Goal: Task Accomplishment & Management: Manage account settings

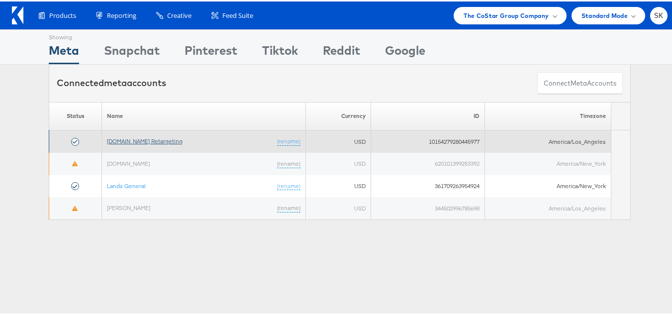
click at [164, 136] on link "[DOMAIN_NAME] Retargeting" at bounding box center [145, 139] width 76 height 7
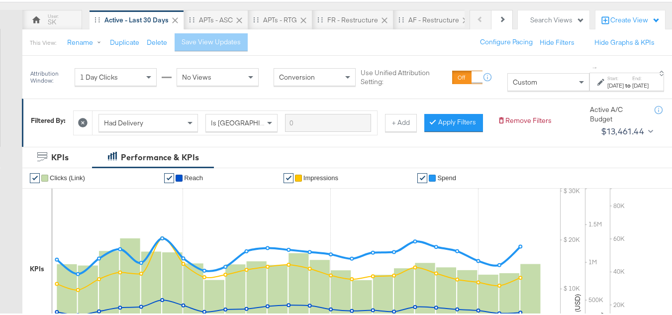
scroll to position [149, 0]
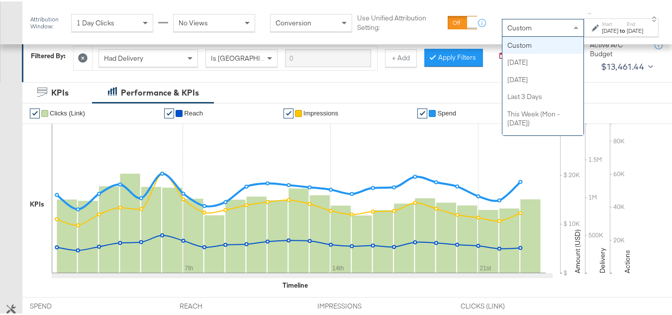
click at [517, 28] on div "Custom" at bounding box center [542, 26] width 81 height 17
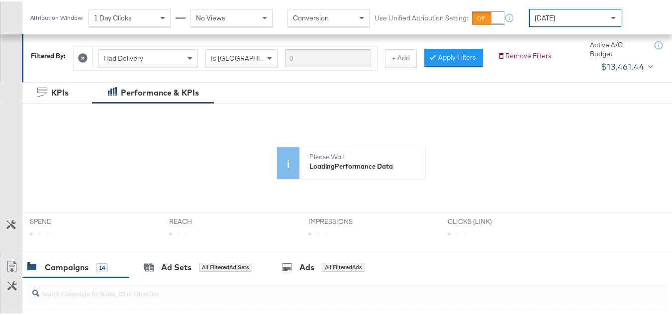
click at [578, 21] on div "[DATE]" at bounding box center [575, 16] width 91 height 17
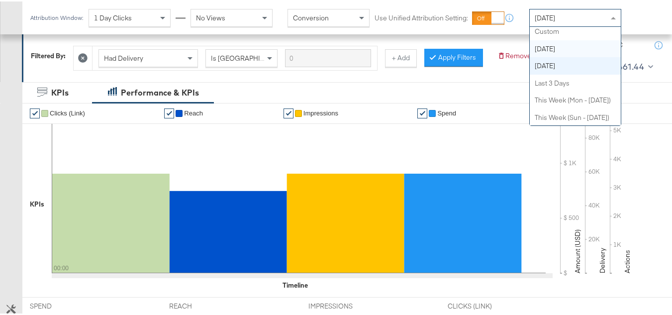
scroll to position [0, 0]
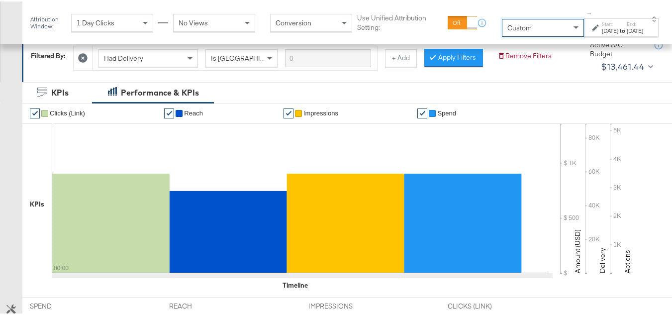
click at [603, 31] on div "Oct 1st 2025" at bounding box center [610, 29] width 16 height 8
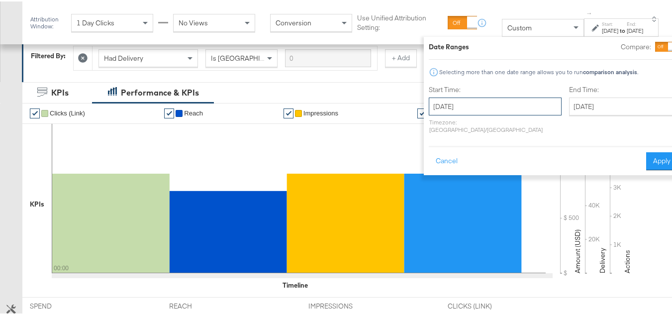
click at [482, 101] on input "October 1st 2025" at bounding box center [495, 105] width 133 height 18
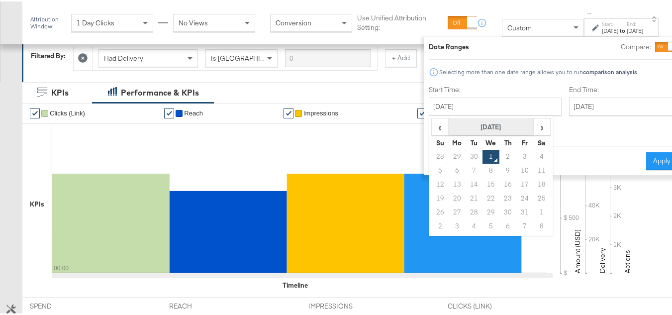
click at [460, 133] on th "October 2025" at bounding box center [490, 125] width 85 height 17
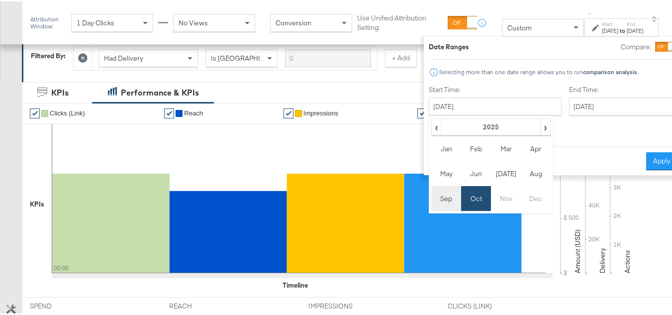
click at [431, 202] on td "Sep" at bounding box center [446, 196] width 30 height 25
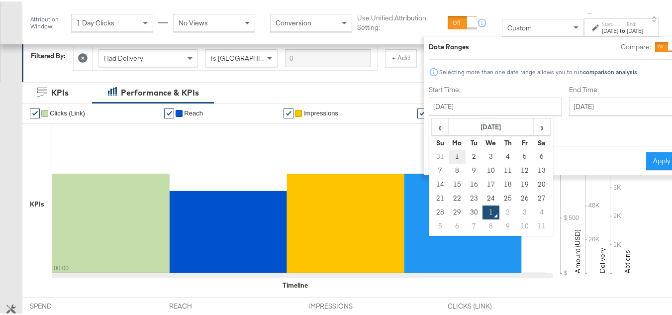
click at [448, 151] on td "1" at bounding box center [456, 155] width 17 height 14
type input "September 1st 2025"
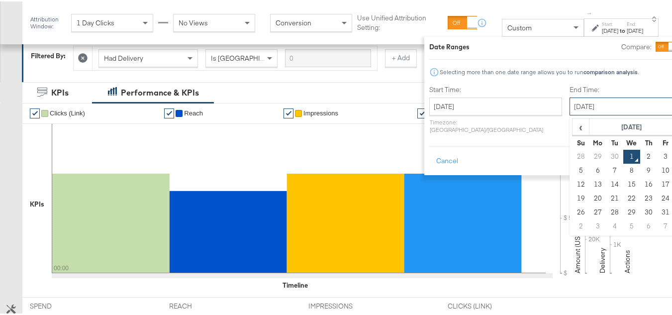
click at [583, 96] on input "October 1st 2025" at bounding box center [621, 105] width 104 height 18
click at [606, 152] on td "30" at bounding box center [614, 155] width 17 height 14
type input "September 30th 2025"
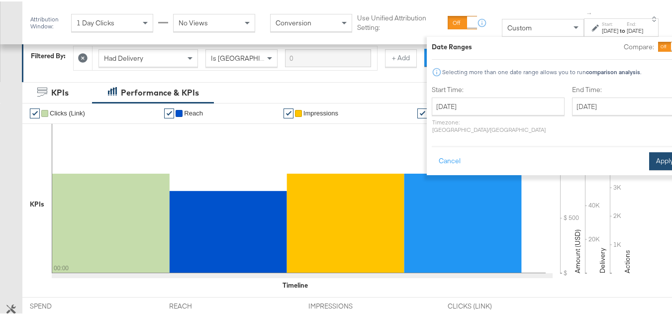
click at [649, 151] on button "Apply" at bounding box center [664, 160] width 31 height 18
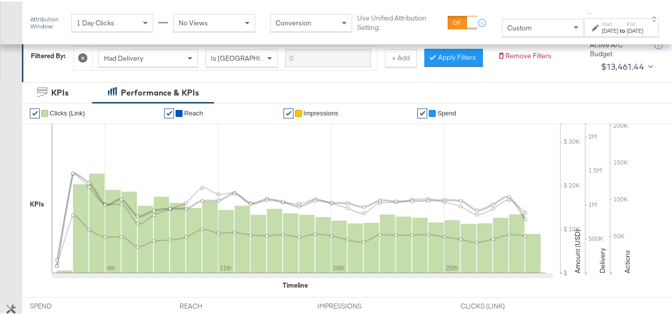
scroll to position [398, 0]
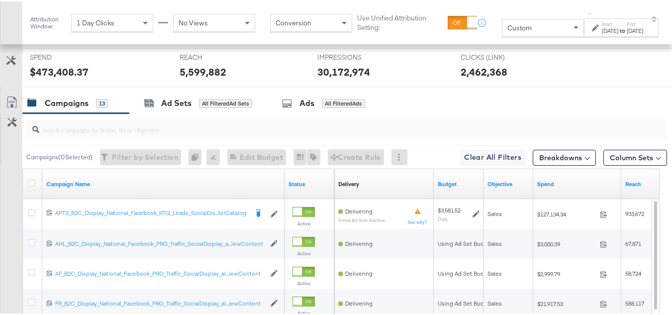
click at [60, 134] on input "search" at bounding box center [324, 123] width 571 height 19
paste input "APTS_B2C_Display_National_Facebook_RTG_Leads_SocialDisplay_Retargeting_Diamond_…"
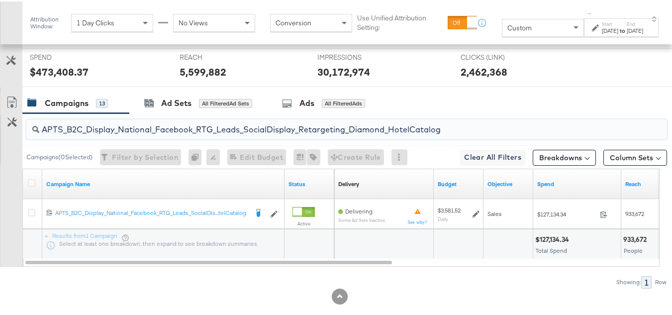
click at [135, 134] on input "APTS_B2C_Display_National_Facebook_RTG_Leads_SocialDisplay_Retargeting_Diamond_…" at bounding box center [324, 123] width 571 height 19
paste input "alwayson_Retargeting_DARE24_DiamondPlatinum"
click at [173, 134] on input "APTS_B2C_Display_National_Facebook_RTG_Leads_SocialDisplay_alwayson_Retargeting…" at bounding box center [324, 123] width 571 height 19
paste input "FR_B2C_Display_National_Facebook_RTG_Leads_SocialDisplay_alwayson_Retargeting_FR"
click at [128, 134] on input "FR_B2C_Display_National_Facebook_RTG_Leads_SocialDisplay_alwayson_Retargeting_F…" at bounding box center [324, 123] width 571 height 19
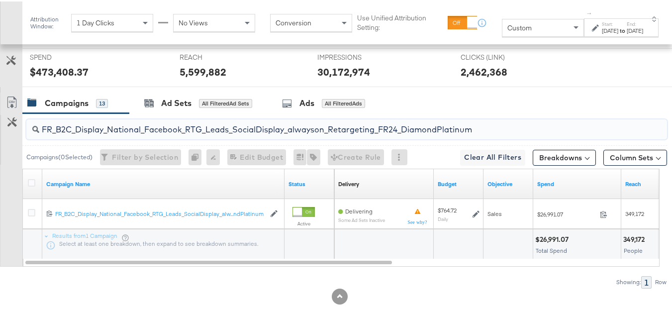
paste input "AF_B2C_Display_National_Facebook_RTG_Leads_SocialDisplay_alwayson_Retargeting_AF"
click at [169, 134] on input "AF_B2C_Display_National_Facebook_RTG_Leads_SocialDisplay_alwayson_Retargeting_A…" at bounding box center [324, 123] width 571 height 19
paste input "HL_B2C_Display_National_Facebook_RTG_Leads_SocialDisplay_alwayson_Retargeting_A…"
click at [157, 134] on input "AHL_B2C_Display_National_Facebook_RTG_Leads_SocialDisplay_alwayson_Retargeting_…" at bounding box center [324, 123] width 571 height 19
paste input "PTS_B2C_Display_National_Facebook_PRO_Traffic_SocialDisplay_alwayson_ASC_DARE24…"
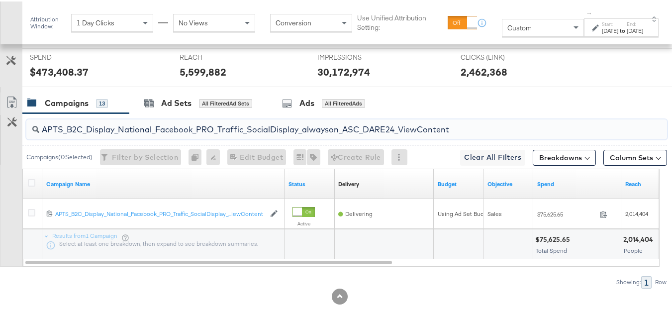
click at [135, 134] on input "APTS_B2C_Display_National_Facebook_PRO_Traffic_SocialDisplay_alwayson_ASC_DARE2…" at bounding box center [324, 123] width 571 height 19
paste input "Leads_SocialDisplay_alwayson_ASC_DARE24_Purchase"
click at [160, 134] on input "APTS_B2C_Display_National_Facebook_PRO_Leads_SocialDisplay_alwayson_ASC_DARE24_…" at bounding box center [324, 123] width 571 height 19
paste input "F_B2C_Display_National_Facebook_PRO_Traffic_SocialDisplay_alwayson_ASC_AF24_Vie…"
click at [139, 134] on input "AF_B2C_Display_National_Facebook_PRO_Traffic_SocialDisplay_alwayson_ASC_AF24_Vi…" at bounding box center [324, 123] width 571 height 19
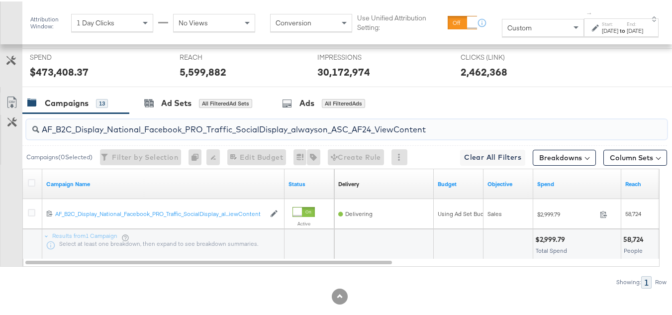
paste input "FR_B2C_Display_National_Facebook_PRO_Traffic_SocialDisplay_alwayson_ASC_FR"
click at [178, 134] on input "FR_B2C_Display_National_Facebook_PRO_Traffic_SocialDisplay_alwayson_ASC_FR24_Vi…" at bounding box center [324, 123] width 571 height 19
paste input "AHL_B2C_Display_National_Facebook_PRO_Traffic_SocialDisplay_alwayson_ASC_AHL"
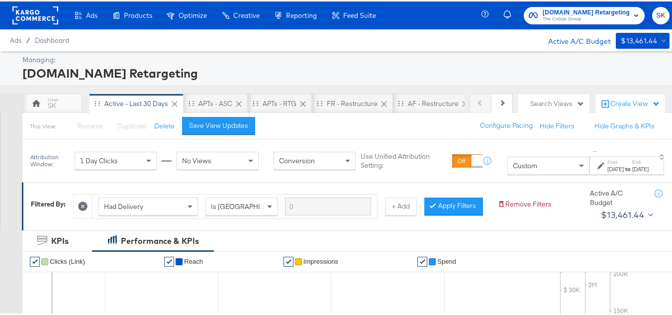
click at [527, 168] on div "Custom" at bounding box center [548, 164] width 81 height 17
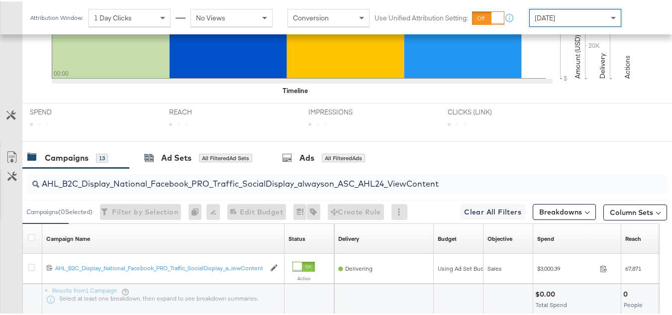
scroll to position [417, 0]
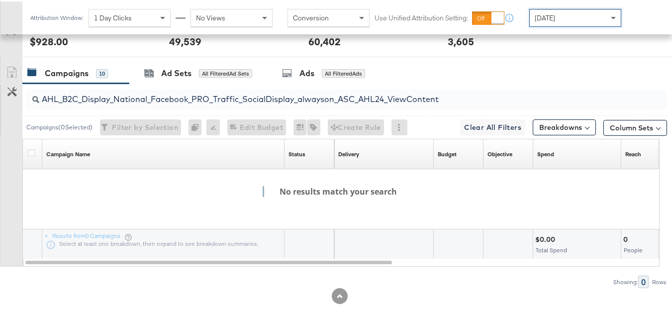
click at [190, 103] on input "AHL_B2C_Display_National_Facebook_PRO_Traffic_SocialDisplay_alwayson_ASC_AHL24_…" at bounding box center [324, 93] width 571 height 19
paste input "PTS_B2C_Display_National_Facebook_RTG_Leads_SocialDisplay_Retargeting_Diamond_H…"
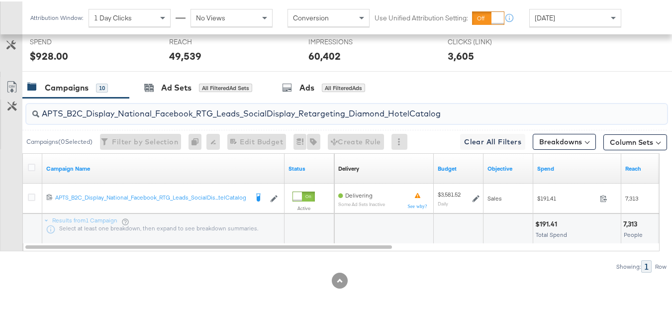
click at [131, 100] on input "APTS_B2C_Display_National_Facebook_RTG_Leads_SocialDisplay_Retargeting_Diamond_…" at bounding box center [324, 107] width 571 height 19
click at [131, 109] on input "APTS_B2C_Display_National_Facebook_RTG_Leads_SocialDisplay_Retargeting_Diamond_…" at bounding box center [324, 107] width 571 height 19
paste input "alwayson_Retargeting_DARE24_DiamondPlatinum"
click at [136, 113] on input "APTS_B2C_Display_National_Facebook_RTG_Leads_SocialDisplay_alwayson_Retargeting…" at bounding box center [324, 107] width 571 height 19
paste input "FR_B2C_Display_National_Facebook_RTG_Leads_SocialDisplay_alwayson_Retargeting_FR"
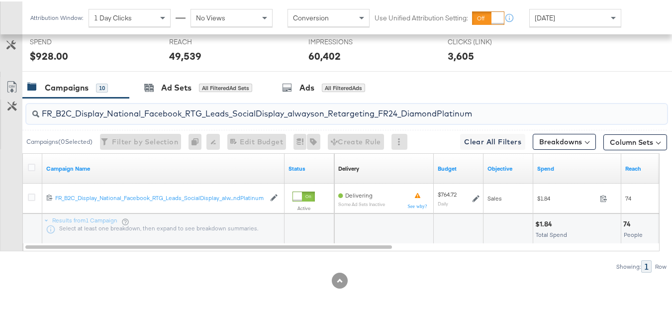
click at [122, 110] on input "FR_B2C_Display_National_Facebook_RTG_Leads_SocialDisplay_alwayson_Retargeting_F…" at bounding box center [324, 107] width 571 height 19
paste input "AF_B2C_Display_National_Facebook_RTG_Leads_SocialDisplay_alwayson_Retargeting_AF"
click at [130, 106] on input "AF_B2C_Display_National_Facebook_RTG_Leads_SocialDisplay_alwayson_Retargeting_A…" at bounding box center [324, 107] width 571 height 19
paste input "HL_B2C_Display_National_Facebook_RTG_Leads_SocialDisplay_alwayson_Retargeting_A…"
click at [132, 107] on input "AHL_B2C_Display_National_Facebook_RTG_Leads_SocialDisplay_alwayson_Retargeting_…" at bounding box center [324, 107] width 571 height 19
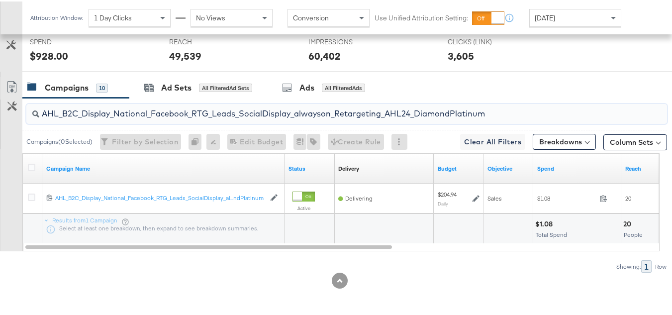
paste input "PTS_B2C_Display_National_Facebook_PRO_Traffic_SocialDisplay_alwayson_ASC_DARE24…"
click at [141, 103] on input "APTS_B2C_Display_National_Facebook_PRO_Traffic_SocialDisplay_alwayson_ASC_DARE2…" at bounding box center [324, 107] width 571 height 19
paste input "Leads_SocialDisplay_alwayson_ASC_DARE24_Purchase"
click at [133, 114] on input "APTS_B2C_Display_National_Facebook_PRO_Leads_SocialDisplay_alwayson_ASC_DARE24_…" at bounding box center [324, 107] width 571 height 19
paste input "F_B2C_Display_National_Facebook_PRO_Traffic_SocialDisplay_alwayson_ASC_AF24_Vie…"
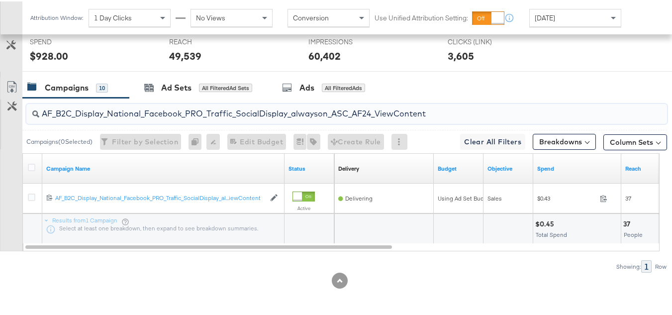
click at [155, 107] on input "AF_B2C_Display_National_Facebook_PRO_Traffic_SocialDisplay_alwayson_ASC_AF24_Vi…" at bounding box center [324, 107] width 571 height 19
paste input "FR_B2C_Display_National_Facebook_PRO_Traffic_SocialDisplay_alwayson_ASC_FR"
click at [144, 105] on input "FR_B2C_Display_National_Facebook_PRO_Traffic_SocialDisplay_alwayson_ASC_FR24_Vi…" at bounding box center [324, 107] width 571 height 19
paste input "AHL_B2C_Display_National_Facebook_PRO_Traffic_SocialDisplay_alwayson_ASC_AHL"
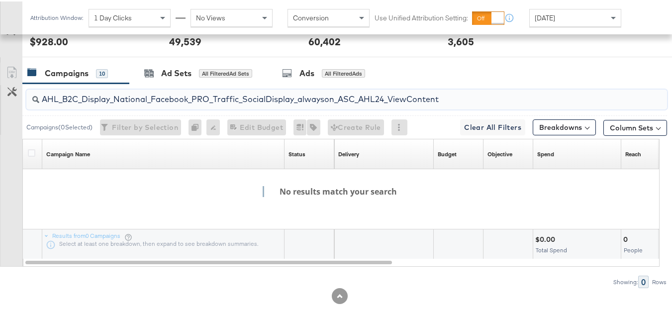
type input "AHL_B2C_Display_National_Facebook_PRO_Traffic_SocialDisplay_alwayson_ASC_AHL24_…"
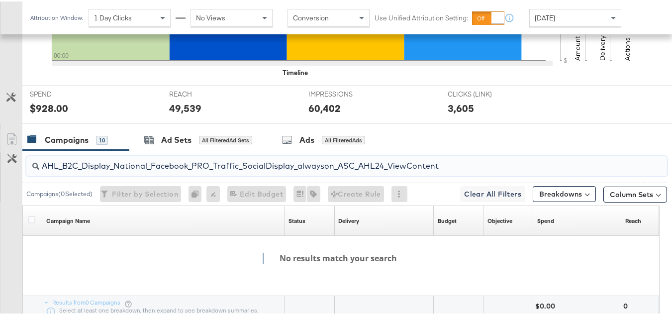
scroll to position [0, 0]
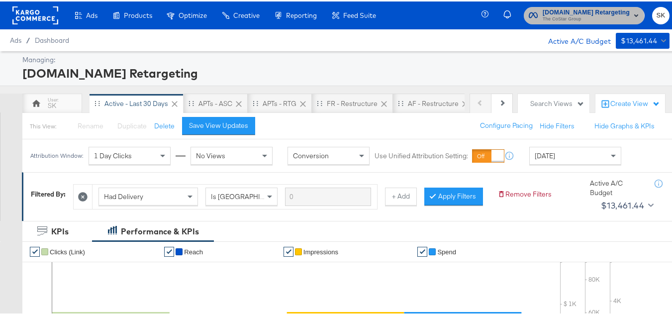
click at [542, 22] on button "Apartments.com Retargeting The CoStar Group" at bounding box center [584, 13] width 121 height 17
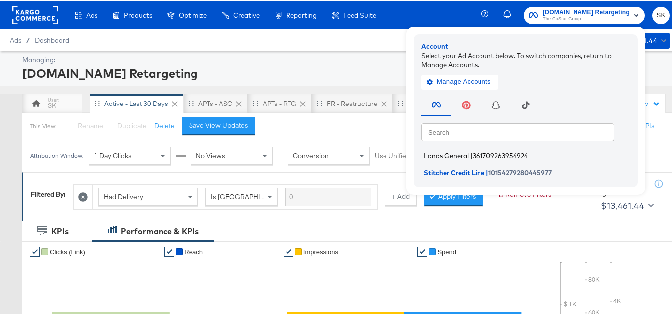
click at [449, 159] on li "Lands General | 361709263954924" at bounding box center [528, 154] width 214 height 14
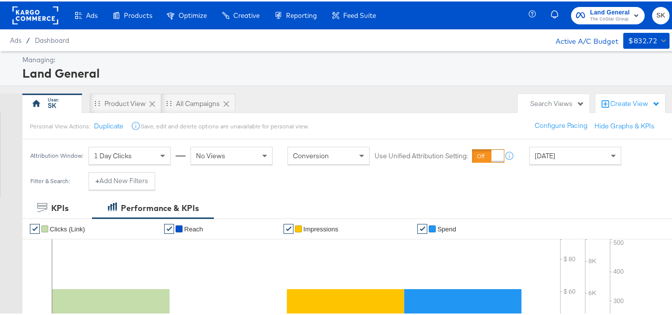
click at [664, 120] on div "Personal View Actions: Duplicate Save, edit and delete options are unavailable …" at bounding box center [350, 124] width 657 height 27
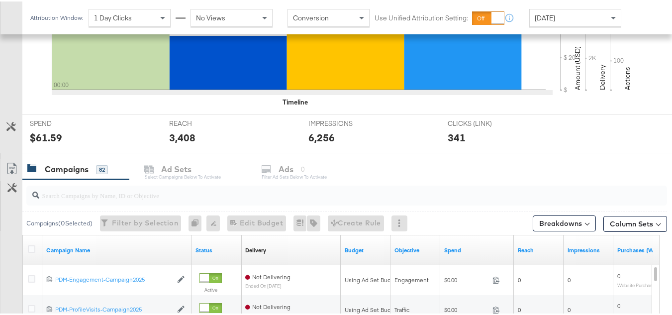
scroll to position [398, 0]
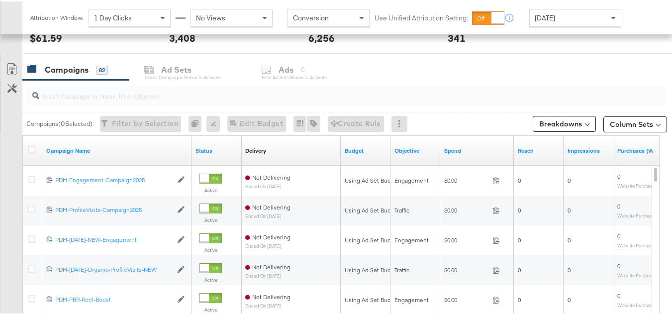
click at [588, 25] on div "Today" at bounding box center [575, 16] width 92 height 18
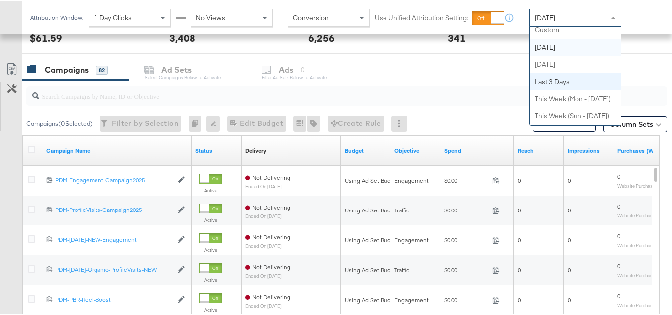
scroll to position [0, 0]
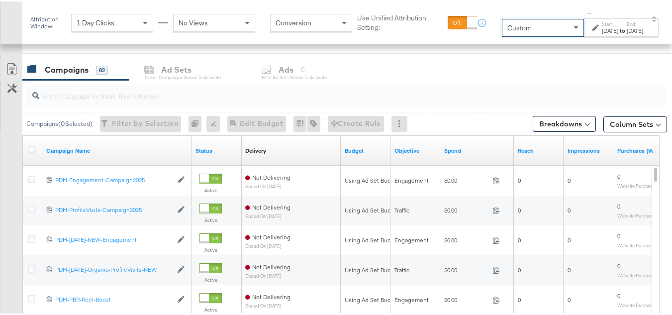
click at [602, 30] on div "Oct 1st 2025" at bounding box center [610, 29] width 16 height 8
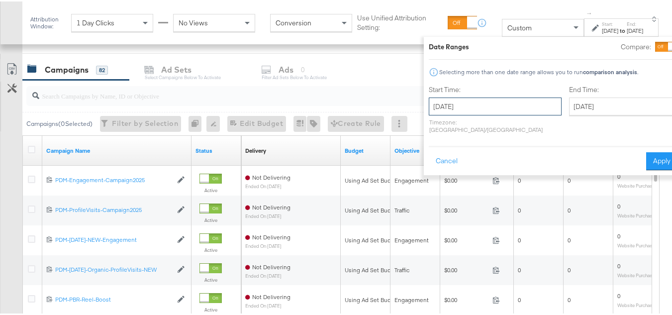
click at [480, 110] on input "October 1st 2025" at bounding box center [495, 105] width 133 height 18
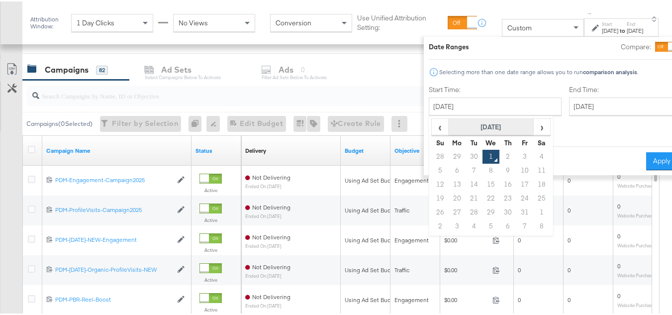
click at [485, 129] on th "October 2025" at bounding box center [490, 125] width 85 height 17
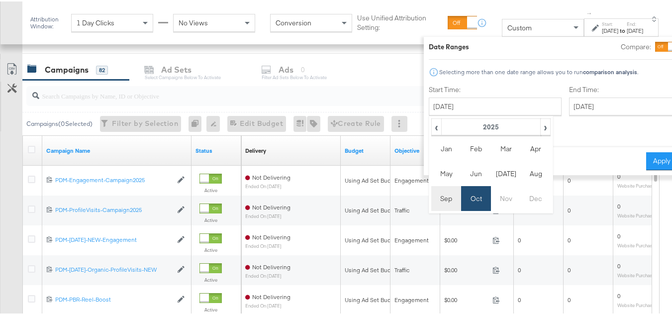
click at [431, 194] on td "Sep" at bounding box center [446, 196] width 30 height 25
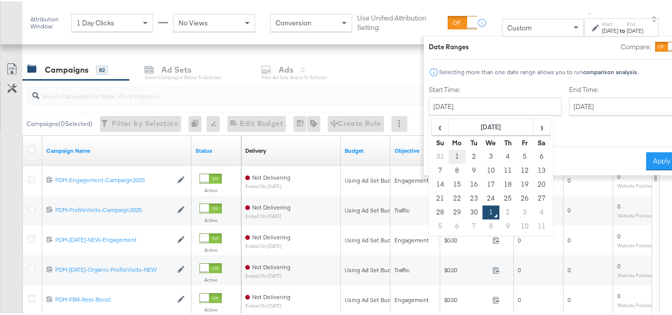
click at [448, 154] on td "1" at bounding box center [456, 155] width 17 height 14
type input "September 1st 2025"
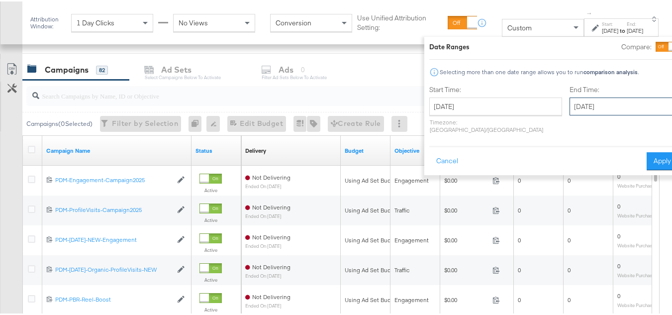
click at [569, 106] on input "October 1st 2025" at bounding box center [621, 105] width 104 height 18
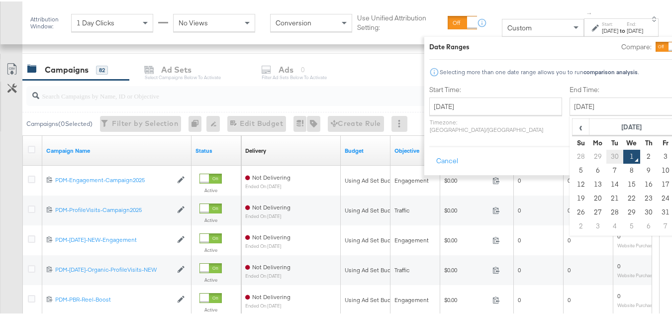
click at [606, 151] on td "30" at bounding box center [614, 155] width 17 height 14
type input "September 30th 2025"
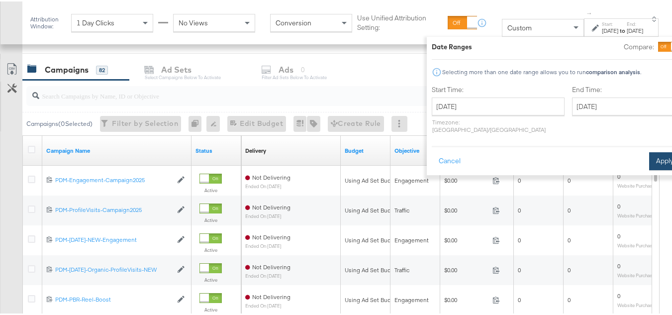
click at [649, 151] on button "Apply" at bounding box center [664, 160] width 31 height 18
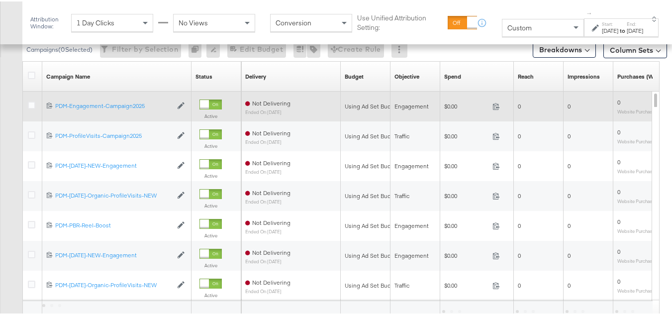
scroll to position [324, 0]
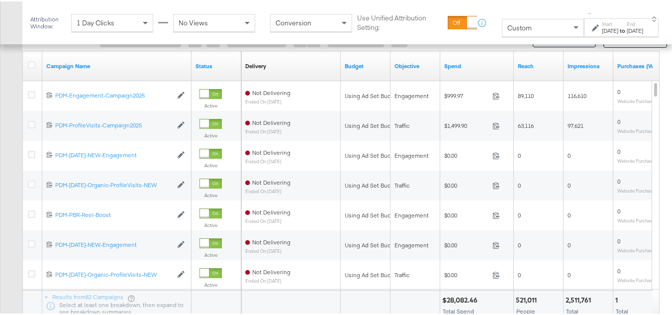
click at [156, 15] on input "search" at bounding box center [324, 5] width 571 height 19
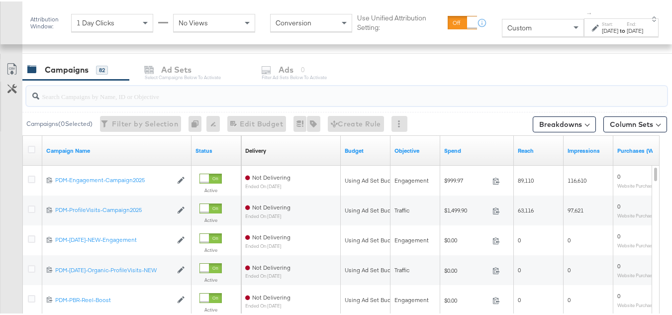
paste input "B2C_LAND_KC_RT_Sig_24"
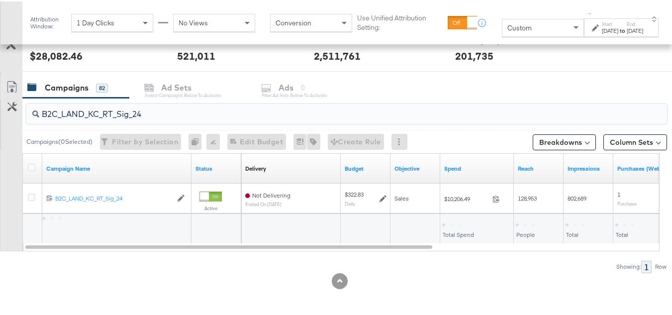
scroll to position [390, 0]
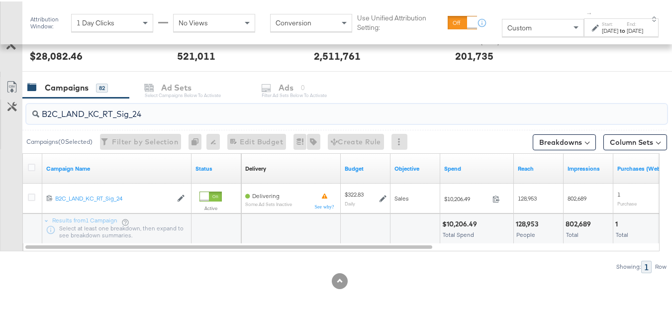
click at [135, 106] on input "B2C_LAND_KC_RT_Sig_24" at bounding box center [324, 108] width 571 height 19
paste input "B_Ecommerce_KC_Retargeting_LW&LOA_Traffic"
click at [138, 111] on input "B2B_Ecommerce_KC_Retargeting_LW&LOA_Traffic" at bounding box center [324, 108] width 571 height 19
paste input "KC_Retargeting_Prospects & Clients_Conversions"
click at [128, 108] on input "B2B_KC_Retargeting_Prospects & Clients_Conversions" at bounding box center [324, 108] width 571 height 19
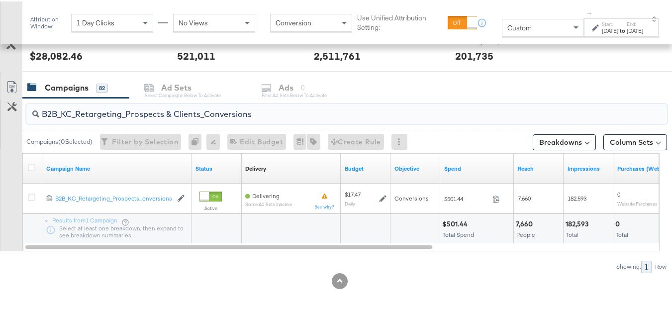
paste input "C_LAND_KC_Pros_Sig"
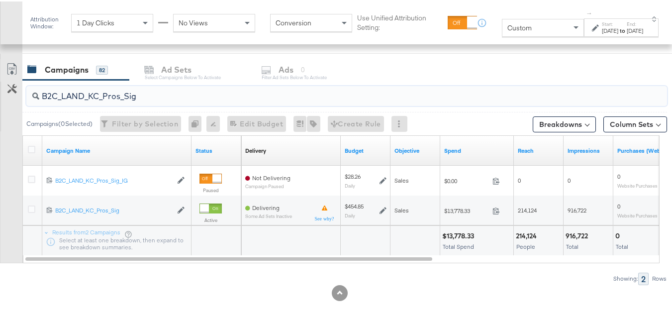
click at [507, 25] on span "Custom" at bounding box center [519, 26] width 24 height 9
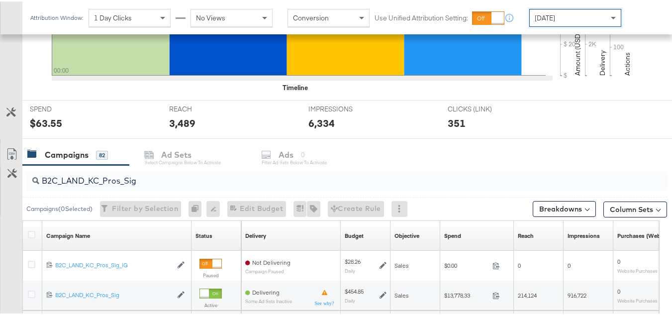
scroll to position [398, 0]
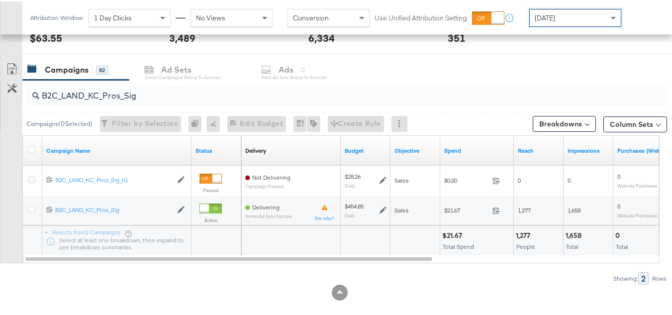
click at [191, 88] on input "B2C_LAND_KC_Pros_Sig" at bounding box center [324, 90] width 571 height 19
paste input "RT_Sig_24"
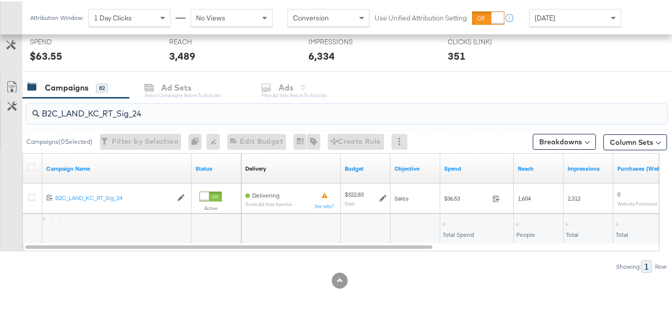
scroll to position [380, 0]
click at [126, 106] on input "B2C_LAND_KC_RT_Sig_24" at bounding box center [324, 107] width 571 height 19
paste input "B_Ecommerce_KC_Retargeting_LW&LOA_Traffic"
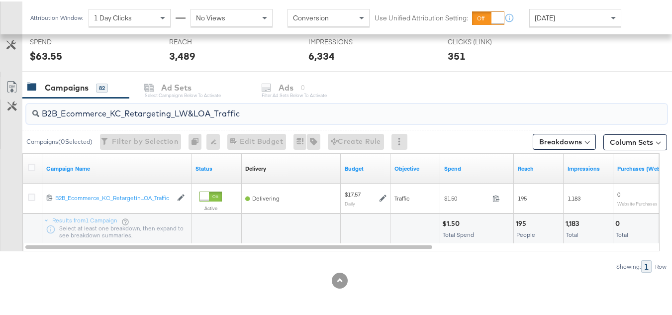
click at [163, 116] on input "B2B_Ecommerce_KC_Retargeting_LW&LOA_Traffic" at bounding box center [324, 107] width 571 height 19
paste input "KC_Retargeting_Prospects & Clients_Conversions"
click at [151, 117] on input "B2B_KC_Retargeting_Prospects & Clients_Conversions" at bounding box center [324, 107] width 571 height 19
paste input "C_LAND_KC_Pros_Sig"
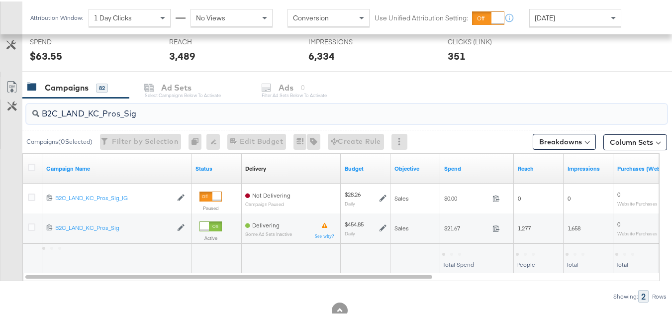
scroll to position [398, 0]
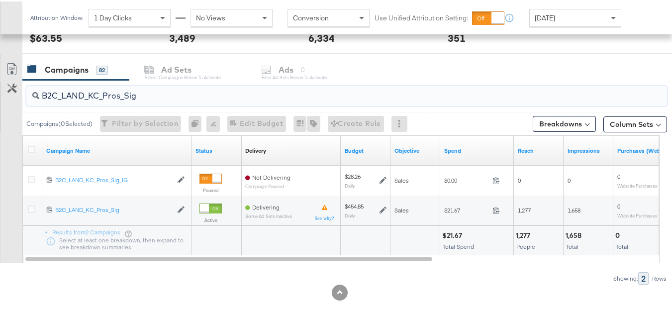
type input "B2C_LAND_KC_Pros_Sig"
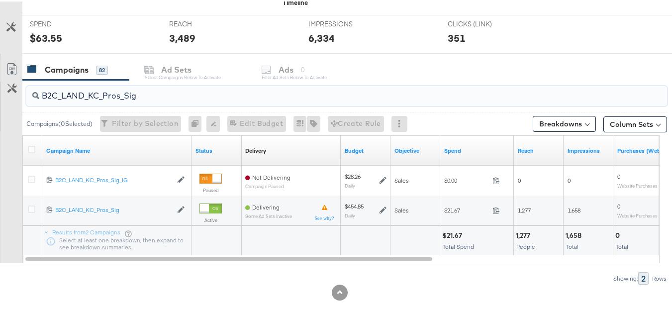
scroll to position [0, 0]
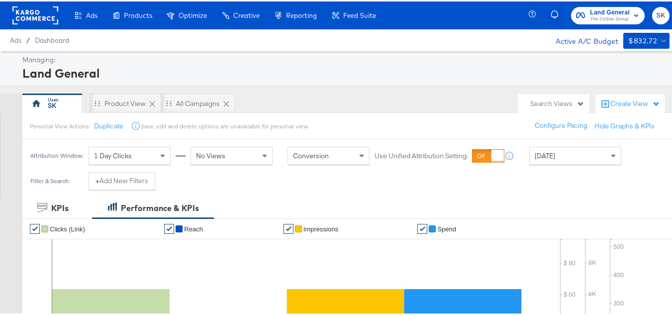
click at [45, 11] on rect at bounding box center [35, 14] width 46 height 18
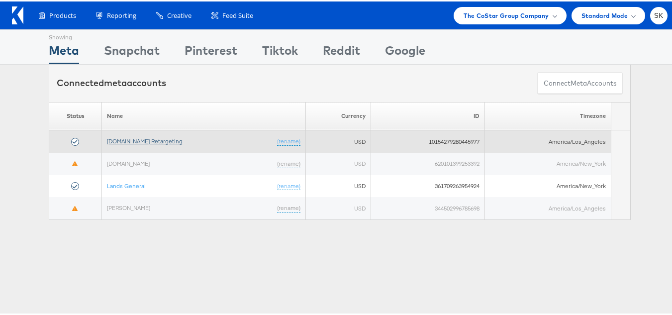
click at [163, 136] on link "[DOMAIN_NAME] Retargeting" at bounding box center [145, 139] width 76 height 7
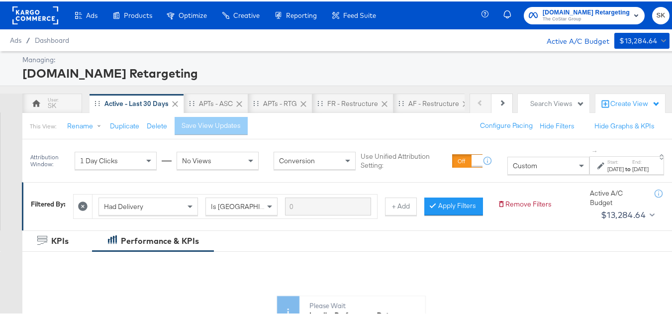
click at [511, 162] on div "Custom" at bounding box center [548, 164] width 81 height 17
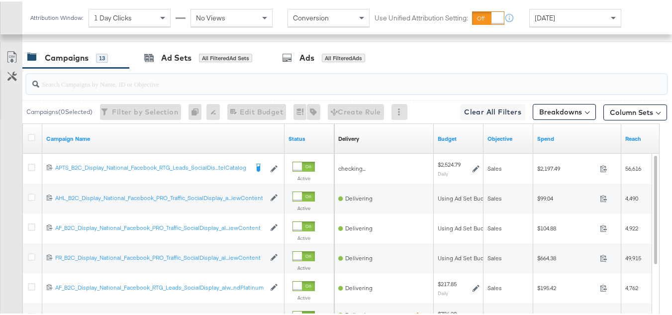
click at [116, 88] on input "search" at bounding box center [324, 78] width 571 height 19
paste input "APTS_B2C_Display_National_Facebook_RTG_Leads_SocialDisplay_Retargeting_Diamond_…"
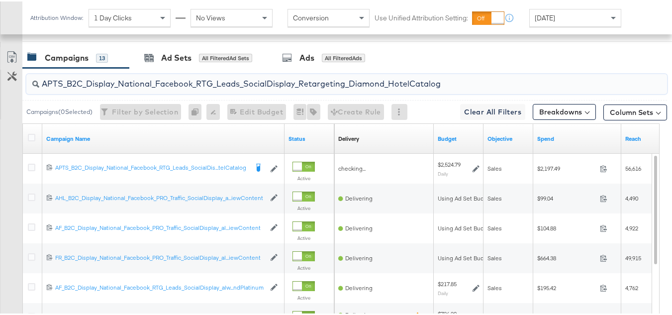
scroll to position [417, 0]
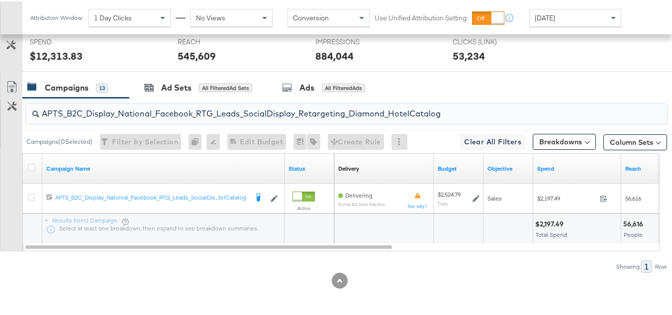
click at [153, 109] on input "APTS_B2C_Display_National_Facebook_RTG_Leads_SocialDisplay_Retargeting_Diamond_…" at bounding box center [324, 107] width 571 height 19
paste input "alwayson_Retargeting_DARE24_DiamondPlatinum"
click at [128, 111] on input "APTS_B2C_Display_National_Facebook_RTG_Leads_SocialDisplay_alwayson_Retargeting…" at bounding box center [324, 107] width 571 height 19
paste input "FR_B2C_Display_National_Facebook_RTG_Leads_SocialDisplay_alwayson_Retargeting_FR"
click at [121, 107] on input "FR_B2C_Display_National_Facebook_RTG_Leads_SocialDisplay_alwayson_Retargeting_F…" at bounding box center [324, 107] width 571 height 19
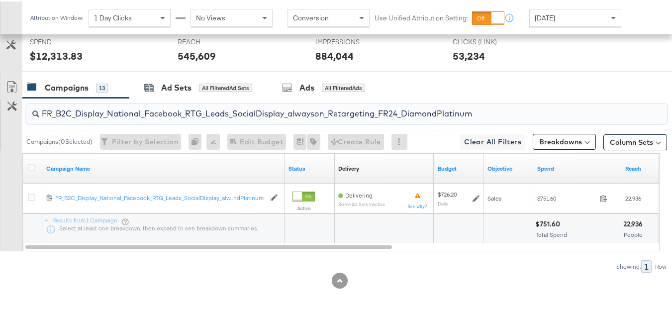
paste input "AF_B2C_Display_National_Facebook_RTG_Leads_SocialDisplay_alwayson_Retargeting_AF"
click at [109, 109] on input "AF_B2C_Display_National_Facebook_RTG_Leads_SocialDisplay_alwayson_Retargeting_A…" at bounding box center [324, 107] width 571 height 19
paste input "HL_B2C_Display_National_Facebook_RTG_Leads_SocialDisplay_alwayson_Retargeting_A…"
click at [106, 109] on input "AHL_B2C_Display_National_Facebook_RTG_Leads_SocialDisplay_alwayson_Retargeting_…" at bounding box center [324, 107] width 571 height 19
paste input "PTS_B2C_Display_National_Facebook_PRO_Traffic_SocialDisplay_alwayson_ASC_DARE24…"
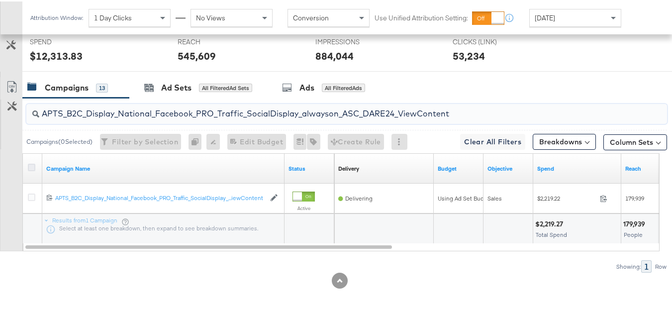
type input "APTS_B2C_Display_National_Facebook_PRO_Traffic_SocialDisplay_alwayson_ASC_DARE2…"
click at [31, 166] on icon at bounding box center [31, 165] width 7 height 7
click at [0, 0] on input "checkbox" at bounding box center [0, 0] width 0 height 0
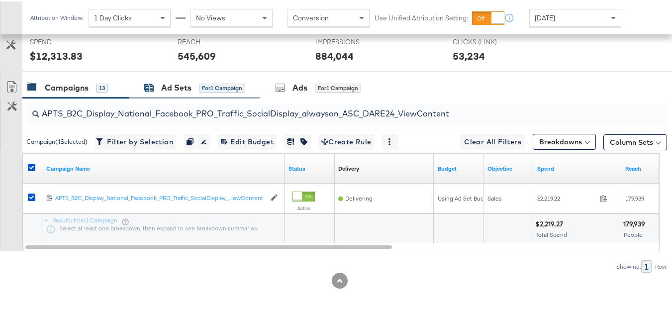
click at [203, 88] on div "for 1 Campaign" at bounding box center [222, 86] width 46 height 9
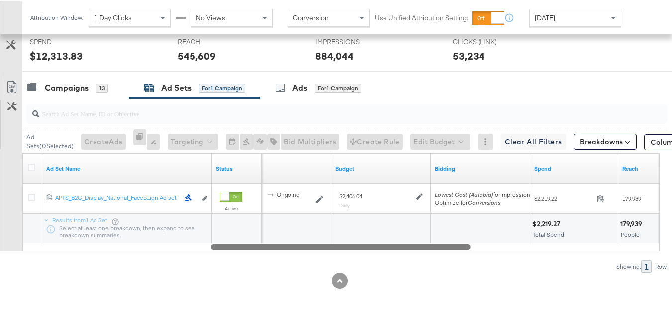
drag, startPoint x: 217, startPoint y: 246, endPoint x: 11, endPoint y: 201, distance: 210.3
click at [14, 204] on div "Customize KPIs Export as CSV Ad Set Name Status Schedule Budget Bidding Spend R…" at bounding box center [333, 201] width 667 height 98
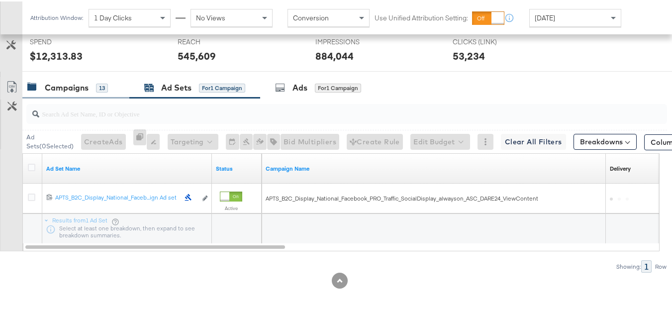
click at [63, 92] on div "Campaigns" at bounding box center [67, 86] width 44 height 11
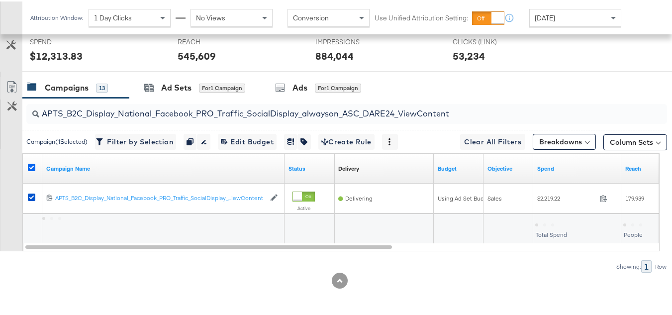
click at [32, 162] on icon at bounding box center [31, 165] width 7 height 7
click at [0, 0] on input "checkbox" at bounding box center [0, 0] width 0 height 0
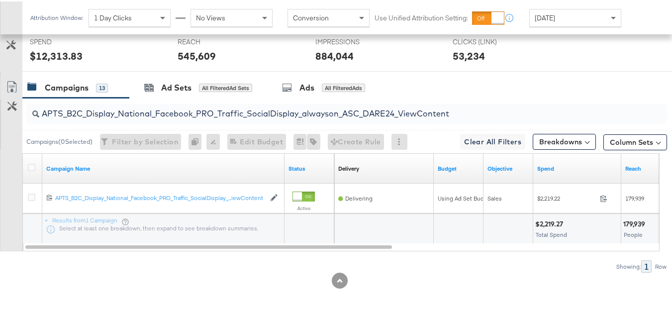
click at [119, 108] on input "APTS_B2C_Display_National_Facebook_PRO_Traffic_SocialDisplay_alwayson_ASC_DARE2…" at bounding box center [324, 107] width 571 height 19
paste input "Leads_SocialDisplay_alwayson_ASC_DARE24_Purchase"
type input "APTS_B2C_Display_National_Facebook_PRO_Leads_SocialDisplay_alwayson_ASC_DARE24_…"
click at [33, 165] on icon at bounding box center [31, 165] width 7 height 7
click at [0, 0] on input "checkbox" at bounding box center [0, 0] width 0 height 0
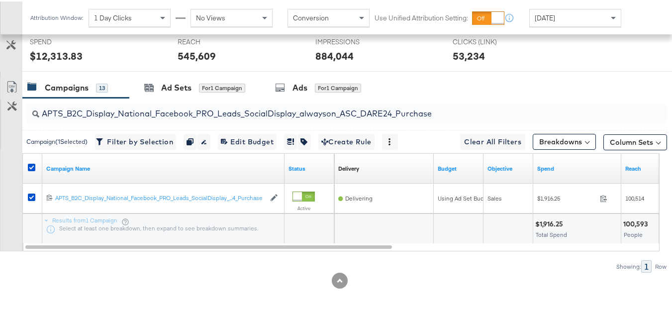
click at [178, 72] on div at bounding box center [339, 74] width 679 height 8
click at [170, 82] on div "Ad Sets" at bounding box center [176, 86] width 30 height 11
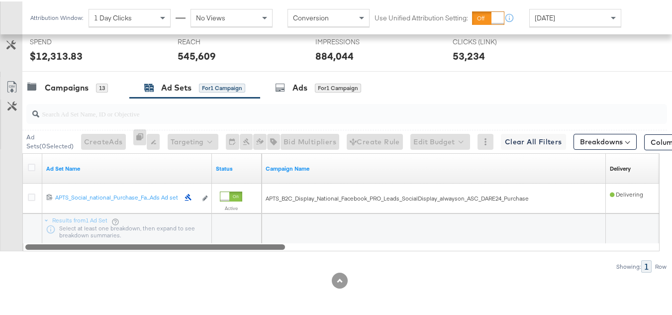
drag, startPoint x: 255, startPoint y: 245, endPoint x: 27, endPoint y: 138, distance: 251.6
click at [14, 209] on div "Customize KPIs Export as CSV Ad Set Name Status Campaign Name Delivery Sorting …" at bounding box center [333, 201] width 667 height 98
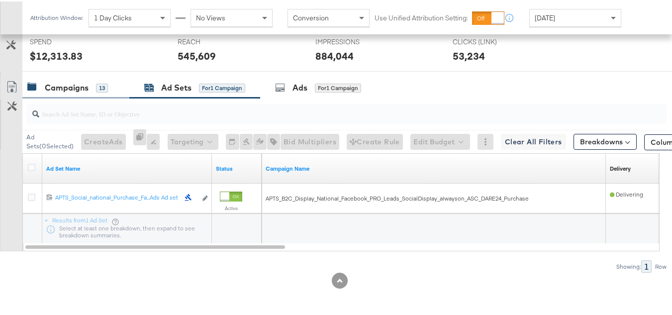
click at [61, 89] on div "Campaigns" at bounding box center [67, 86] width 44 height 11
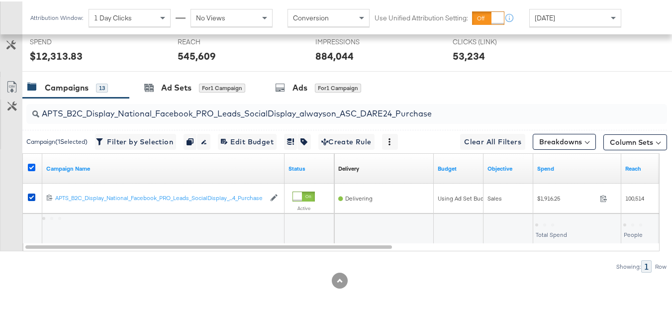
click at [34, 164] on icon at bounding box center [31, 165] width 7 height 7
click at [0, 0] on input "checkbox" at bounding box center [0, 0] width 0 height 0
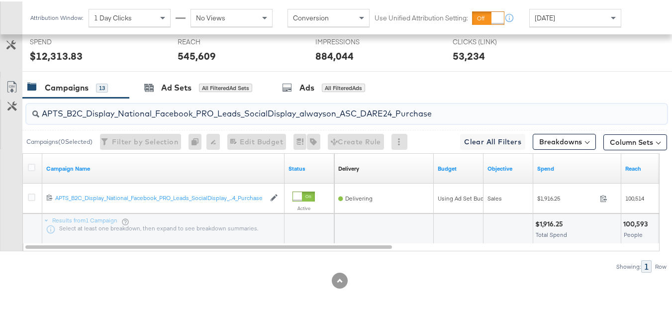
click at [113, 108] on input "APTS_B2C_Display_National_Facebook_PRO_Leads_SocialDisplay_alwayson_ASC_DARE24_…" at bounding box center [324, 107] width 571 height 19
paste input "F_B2C_Display_National_Facebook_PRO_Traffic_SocialDisplay_alwayson_ASC_AF24_Vie…"
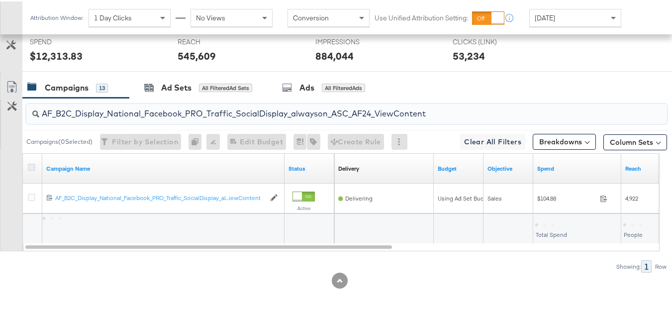
type input "AF_B2C_Display_National_Facebook_PRO_Traffic_SocialDisplay_alwayson_ASC_AF24_Vi…"
click at [34, 164] on icon at bounding box center [31, 165] width 7 height 7
click at [0, 0] on input "checkbox" at bounding box center [0, 0] width 0 height 0
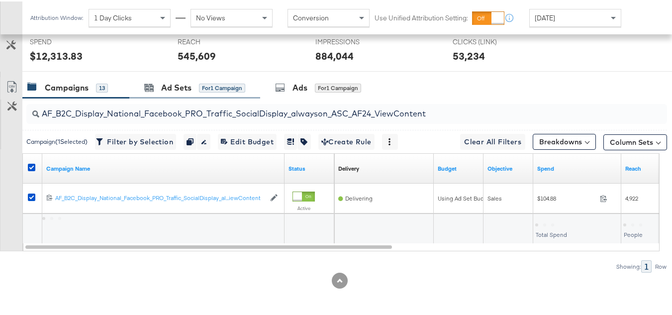
click at [153, 96] on div "Ad Sets for 1 Campaign" at bounding box center [194, 86] width 131 height 21
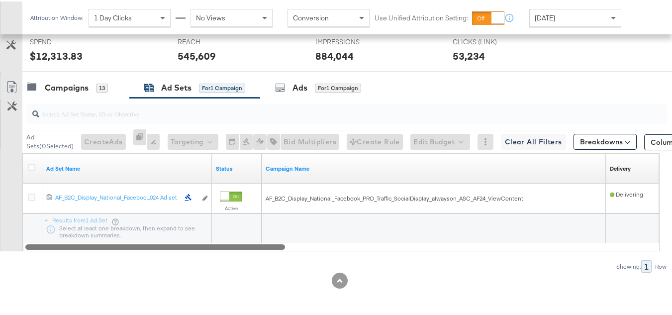
drag, startPoint x: 252, startPoint y: 244, endPoint x: 16, endPoint y: 238, distance: 235.7
click at [17, 240] on div "Customize KPIs Export as CSV Ad Set Name Status Campaign Name Delivery Sorting …" at bounding box center [333, 201] width 667 height 98
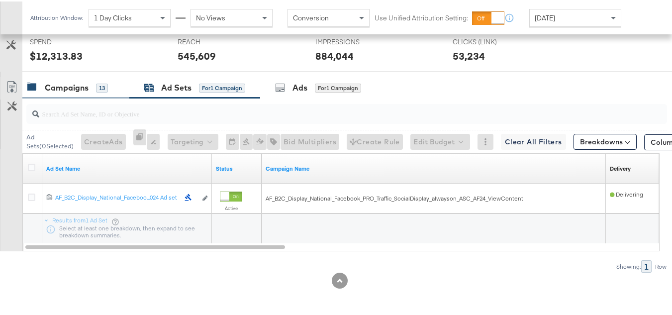
click at [44, 95] on div "Campaigns 13" at bounding box center [75, 86] width 107 height 21
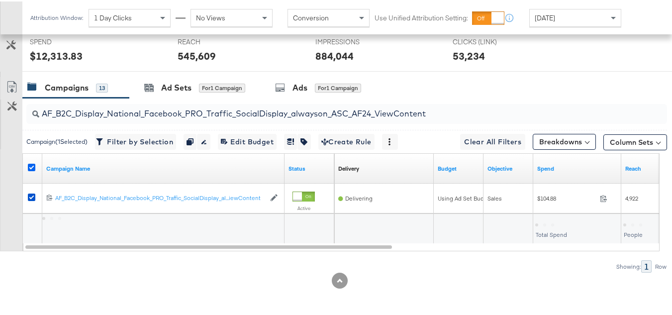
click at [31, 166] on icon at bounding box center [31, 165] width 7 height 7
click at [0, 0] on input "checkbox" at bounding box center [0, 0] width 0 height 0
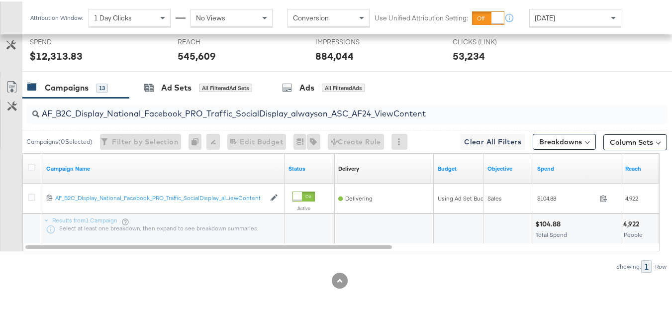
click at [143, 104] on input "AF_B2C_Display_National_Facebook_PRO_Traffic_SocialDisplay_alwayson_ASC_AF24_Vi…" at bounding box center [324, 107] width 571 height 19
paste input "FR_B2C_Display_National_Facebook_PRO_Traffic_SocialDisplay_alwayson_ASC_FR"
type input "FR_B2C_Display_National_Facebook_PRO_Traffic_SocialDisplay_alwayson_ASC_FR24_Vi…"
click at [35, 167] on icon at bounding box center [31, 165] width 7 height 7
click at [0, 0] on input "checkbox" at bounding box center [0, 0] width 0 height 0
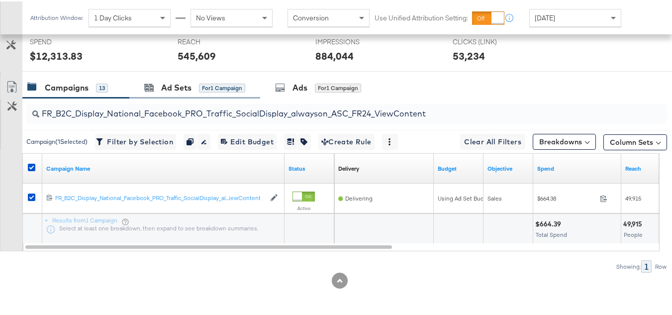
click at [162, 92] on div "Ad Sets for 1 Campaign" at bounding box center [194, 86] width 131 height 21
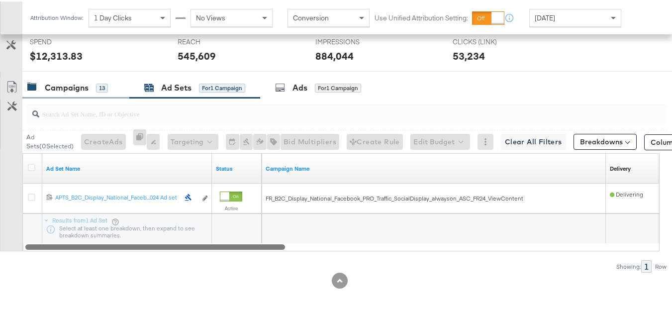
drag, startPoint x: 190, startPoint y: 244, endPoint x: 46, endPoint y: 83, distance: 216.2
click at [0, 196] on div "Customize KPIs Export as CSV Ad Set Name Status Campaign Name Delivery Sorting …" at bounding box center [333, 201] width 667 height 98
click at [47, 81] on div "Campaigns" at bounding box center [67, 86] width 44 height 11
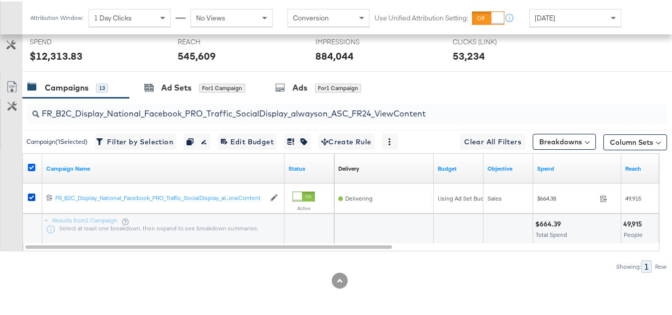
click at [28, 168] on icon at bounding box center [31, 165] width 7 height 7
click at [0, 0] on input "checkbox" at bounding box center [0, 0] width 0 height 0
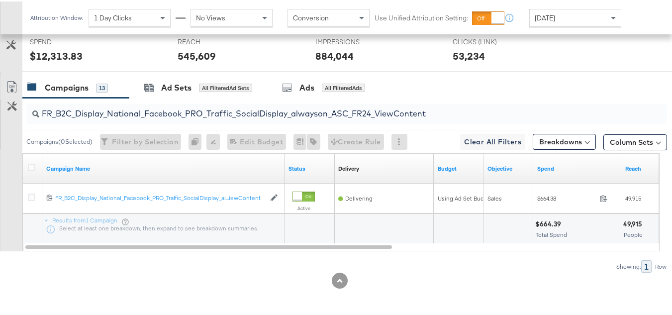
click at [99, 104] on input "FR_B2C_Display_National_Facebook_PRO_Traffic_SocialDisplay_alwayson_ASC_FR24_Vi…" at bounding box center [324, 107] width 571 height 19
paste input "AHL_B2C_Display_National_Facebook_PRO_Traffic_SocialDisplay_alwayson_ASC_AHL"
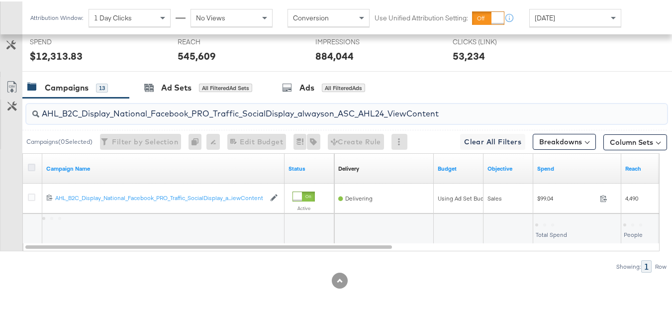
type input "AHL_B2C_Display_National_Facebook_PRO_Traffic_SocialDisplay_alwayson_ASC_AHL24_…"
click at [31, 167] on icon at bounding box center [31, 165] width 7 height 7
click at [0, 0] on input "checkbox" at bounding box center [0, 0] width 0 height 0
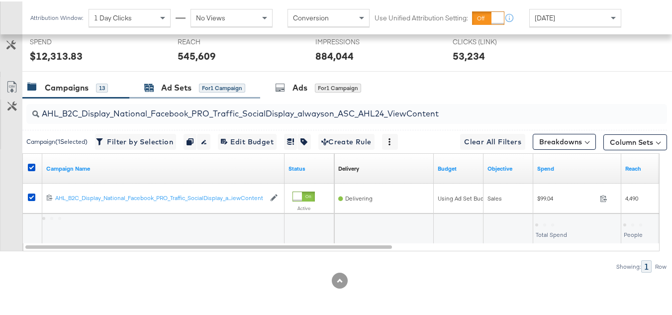
click at [163, 83] on div "Ad Sets" at bounding box center [176, 86] width 30 height 11
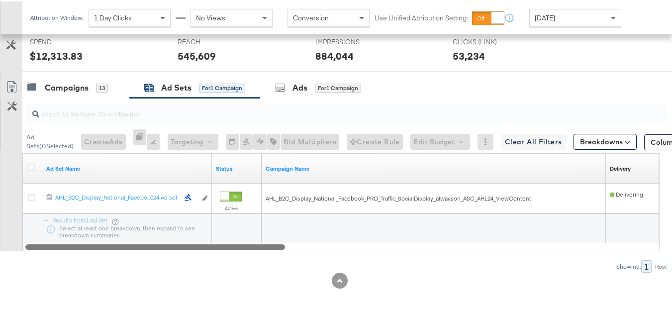
drag, startPoint x: 203, startPoint y: 244, endPoint x: 49, endPoint y: 237, distance: 154.3
click at [53, 246] on div at bounding box center [155, 245] width 260 height 8
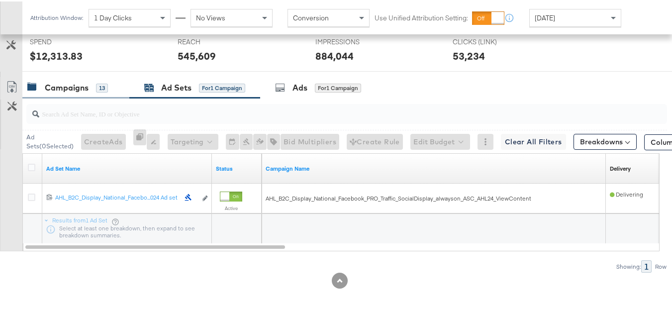
click at [65, 89] on div "Campaigns" at bounding box center [67, 86] width 44 height 11
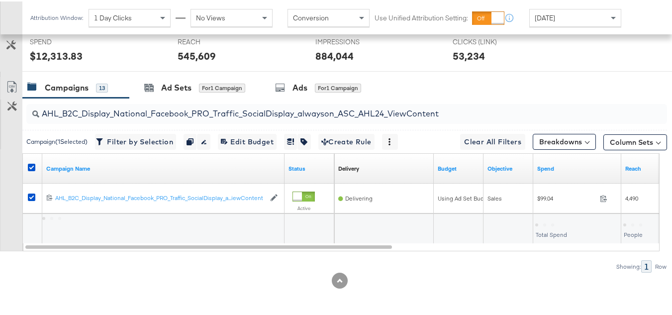
click at [35, 165] on div at bounding box center [33, 167] width 10 height 10
click at [31, 164] on icon at bounding box center [31, 165] width 7 height 7
click at [0, 0] on input "checkbox" at bounding box center [0, 0] width 0 height 0
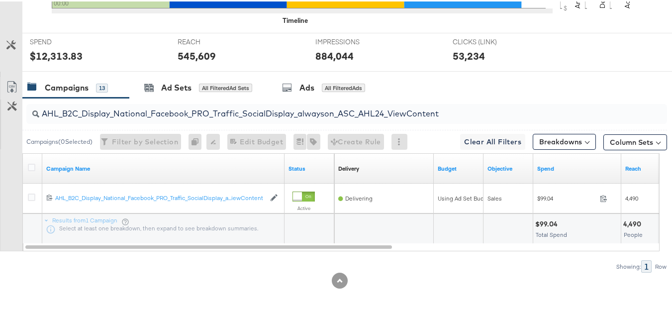
scroll to position [0, 0]
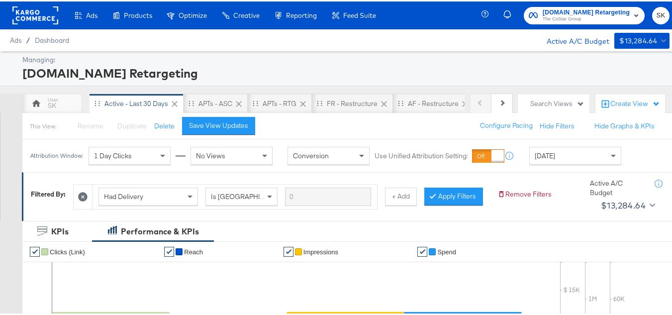
click at [543, 15] on span "The CoStar Group" at bounding box center [585, 18] width 87 height 8
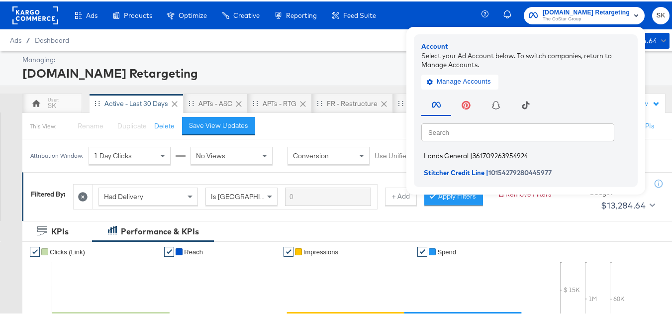
click at [441, 152] on span "Lands General" at bounding box center [446, 154] width 45 height 8
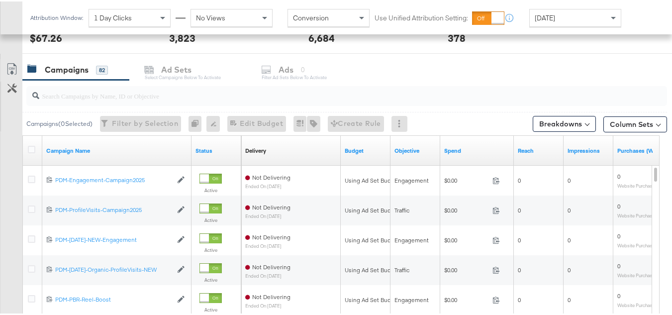
click at [130, 98] on input "search" at bounding box center [324, 90] width 571 height 19
paste input "B2C_LAND_KC_RT_Sig_24"
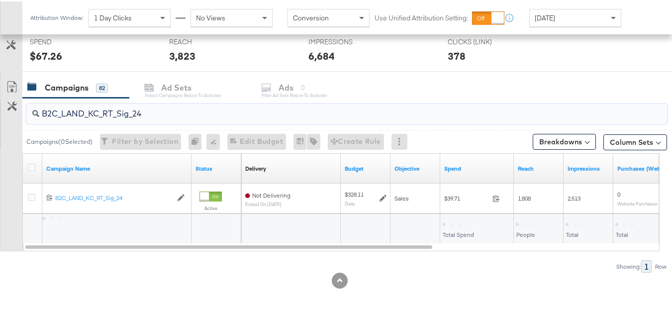
scroll to position [380, 0]
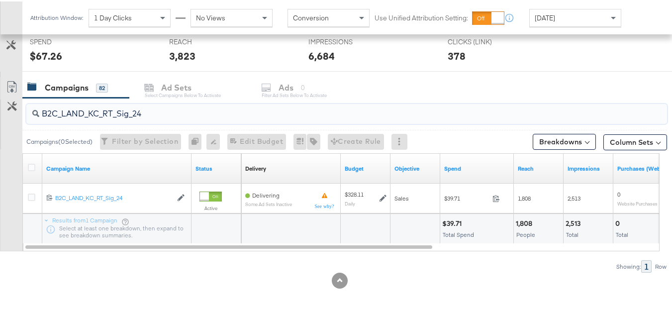
click at [130, 105] on input "B2C_LAND_KC_RT_Sig_24" at bounding box center [324, 107] width 571 height 19
paste input "B_Ecommerce_KC_Retargeting_LW&LOA_Traffic"
click at [105, 107] on input "B2B_Ecommerce_KC_Retargeting_LW&LOA_Traffic" at bounding box center [324, 107] width 571 height 19
paste input "KC_Retargeting_Prospects & Clients_Conversions"
click at [98, 105] on input "B2B_KC_Retargeting_Prospects & Clients_Conversions" at bounding box center [324, 107] width 571 height 19
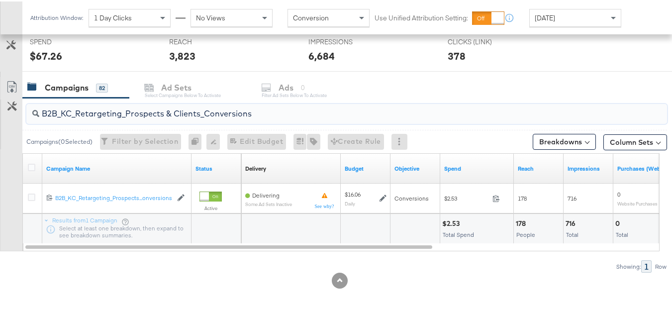
paste input "C_LAND_KC_Pros_Sig"
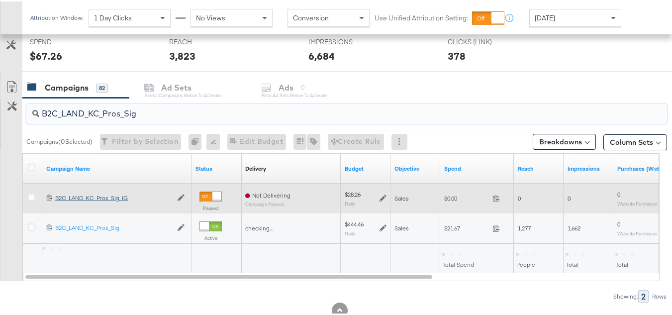
scroll to position [398, 0]
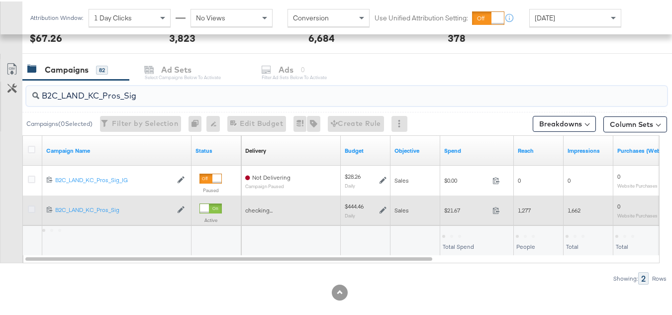
type input "B2C_LAND_KC_Pros_Sig"
click at [31, 209] on icon at bounding box center [31, 207] width 7 height 7
click at [0, 0] on input "checkbox" at bounding box center [0, 0] width 0 height 0
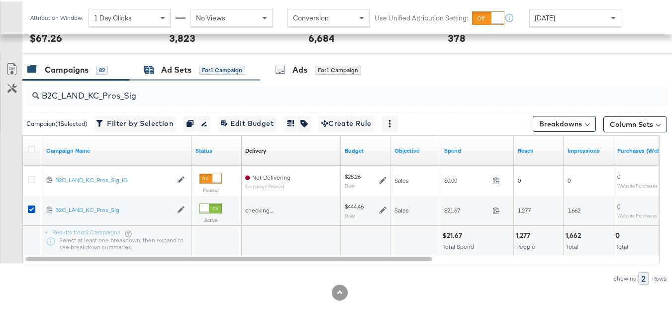
click at [160, 70] on div "Ad Sets for 1 Campaign" at bounding box center [194, 68] width 101 height 11
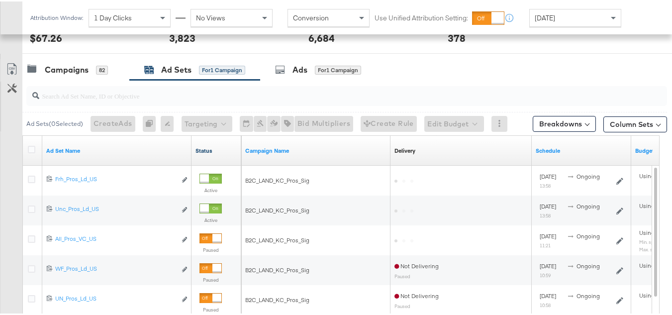
click at [202, 150] on link "Status" at bounding box center [216, 149] width 42 height 8
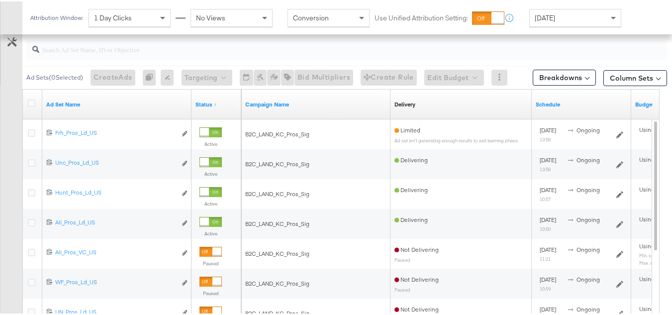
scroll to position [360, 0]
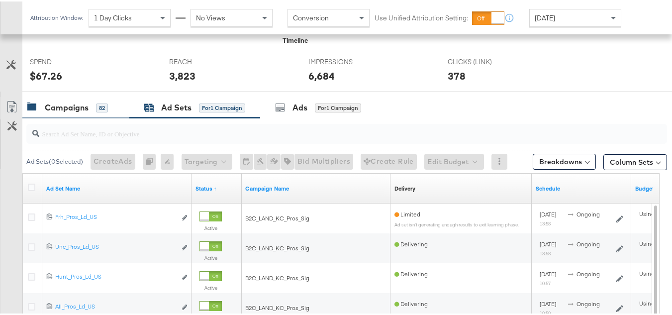
click at [111, 95] on div "Campaigns 82" at bounding box center [75, 105] width 107 height 21
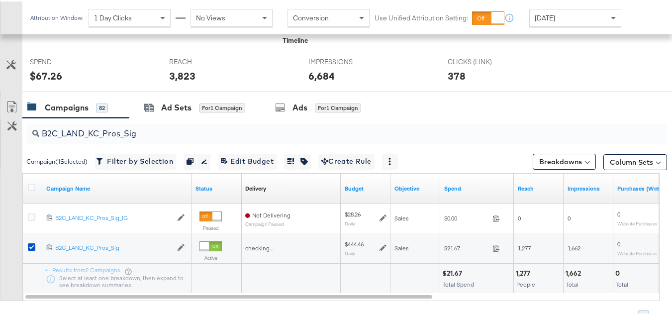
click at [35, 186] on div at bounding box center [33, 187] width 10 height 10
click at [34, 185] on icon at bounding box center [31, 185] width 7 height 7
click at [0, 0] on input "checkbox" at bounding box center [0, 0] width 0 height 0
click at [34, 185] on icon at bounding box center [31, 185] width 7 height 7
click at [0, 0] on input "checkbox" at bounding box center [0, 0] width 0 height 0
